Goal: Transaction & Acquisition: Purchase product/service

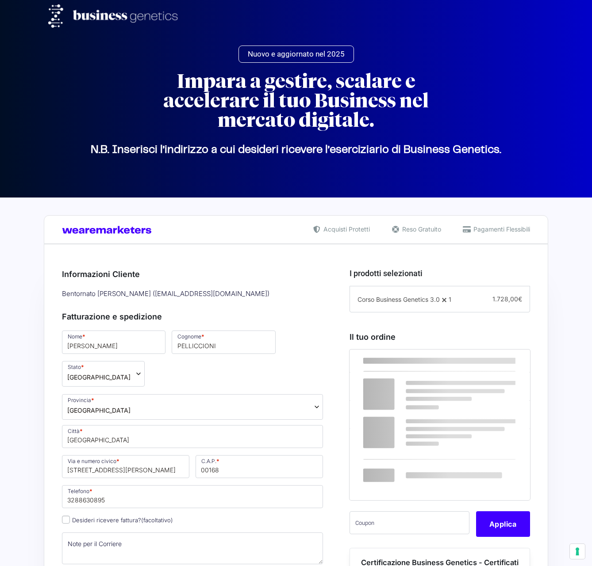
select select "RM"
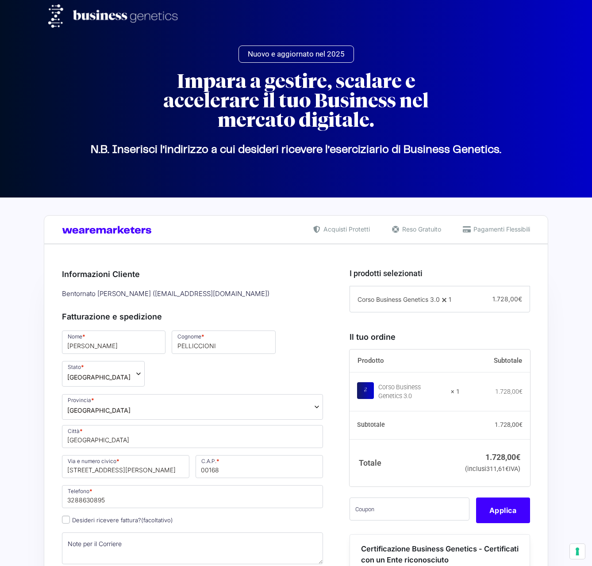
scroll to position [86, 0]
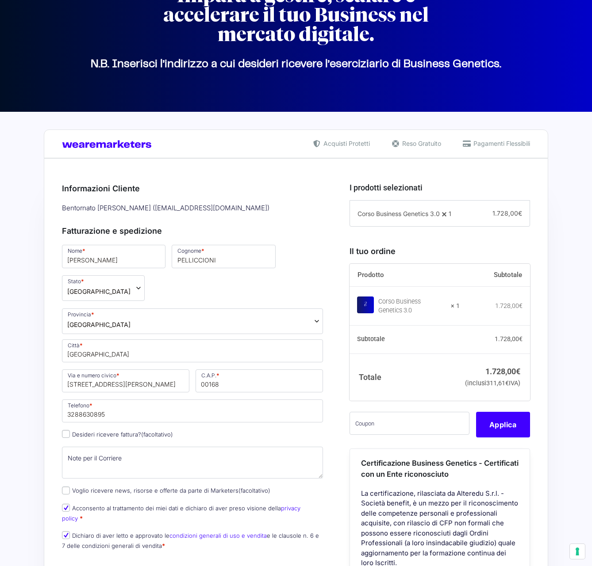
click at [416, 148] on span "Reso Gratuito" at bounding box center [420, 143] width 41 height 9
click at [512, 143] on span "Pagamenti Flessibili" at bounding box center [500, 143] width 59 height 9
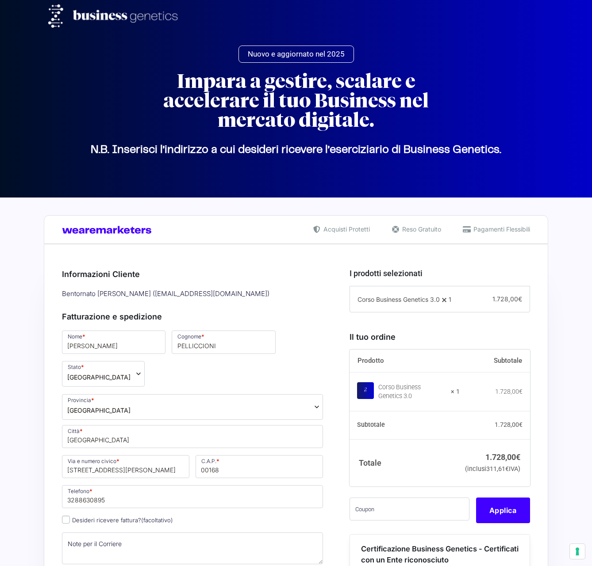
scroll to position [0, 0]
click at [103, 293] on div "Bentornato [PERSON_NAME] ( [EMAIL_ADDRESS][DOMAIN_NAME] )" at bounding box center [192, 294] width 267 height 15
drag, startPoint x: 103, startPoint y: 293, endPoint x: 189, endPoint y: 292, distance: 85.8
click at [189, 292] on div "Bentornato [PERSON_NAME] ( [EMAIL_ADDRESS][DOMAIN_NAME] )" at bounding box center [192, 294] width 267 height 15
copy div "[PERSON_NAME] ( [EMAIL_ADDRESS][DOMAIN_NAME] )"
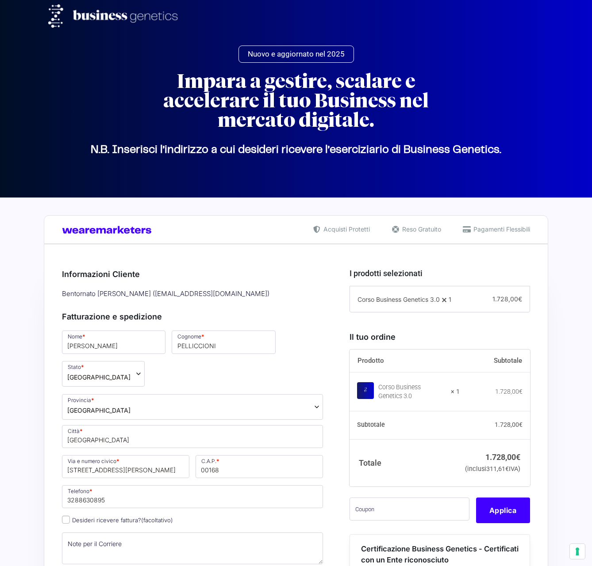
click at [141, 53] on div "Nuovo e aggiornato nel 2025" at bounding box center [295, 54] width 495 height 17
click at [129, 15] on img at bounding box center [116, 15] width 136 height 23
drag, startPoint x: 129, startPoint y: 15, endPoint x: 203, endPoint y: 63, distance: 88.3
click at [129, 15] on img at bounding box center [116, 15] width 136 height 23
click at [350, 230] on span "Acquisti Protetti" at bounding box center [345, 229] width 49 height 9
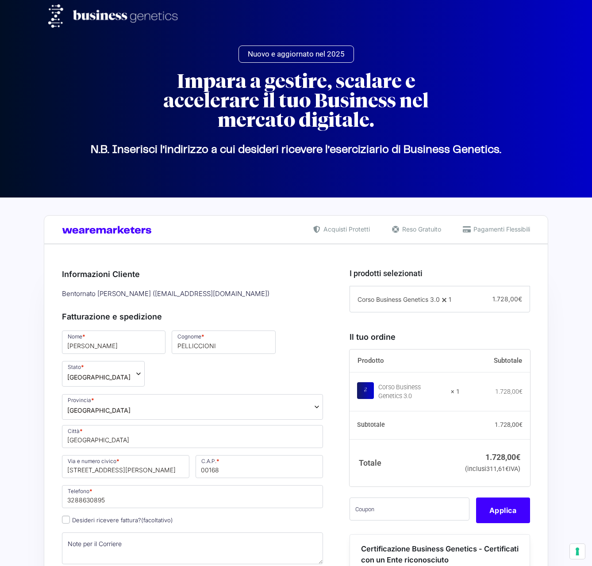
drag, startPoint x: 405, startPoint y: 232, endPoint x: 414, endPoint y: 232, distance: 8.4
click at [405, 232] on span "Reso Gratuito" at bounding box center [420, 229] width 41 height 9
click at [502, 234] on span "Pagamenti Flessibili" at bounding box center [500, 229] width 59 height 9
click at [103, 228] on img at bounding box center [109, 230] width 94 height 8
